Goal: Navigation & Orientation: Understand site structure

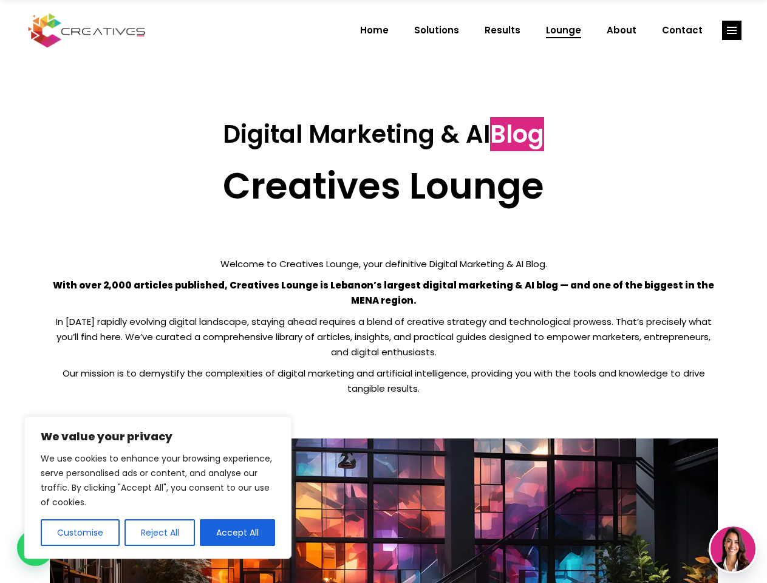
click at [383, 291] on p "With over 2,000 articles published, Creatives Lounge is Lebanon’s largest digit…" at bounding box center [384, 292] width 668 height 30
click at [80, 532] on button "Customise" at bounding box center [80, 532] width 79 height 27
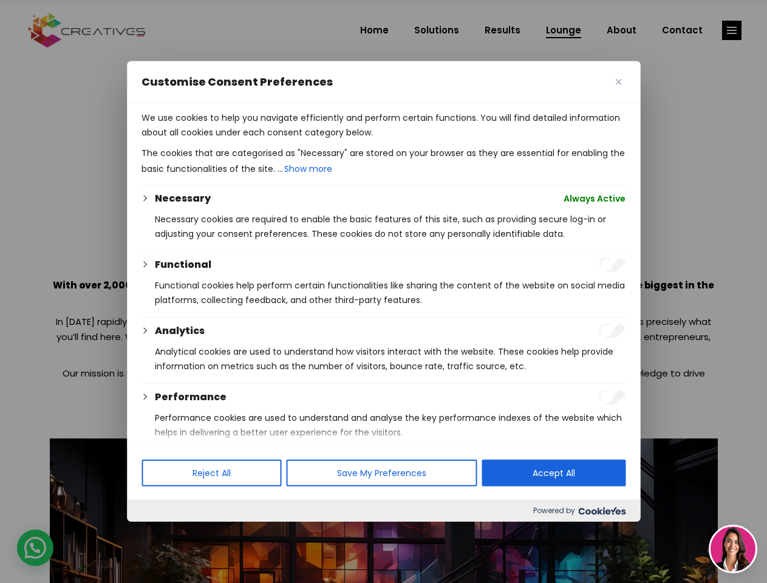
click at [159, 532] on div at bounding box center [383, 291] width 767 height 583
click at [237, 140] on p "We use cookies to help you navigate efficiently and perform certain functions. …" at bounding box center [383, 124] width 484 height 29
click at [732, 30] on div at bounding box center [383, 291] width 767 height 583
click at [733, 549] on img at bounding box center [732, 548] width 45 height 45
